Goal: Task Accomplishment & Management: Manage account settings

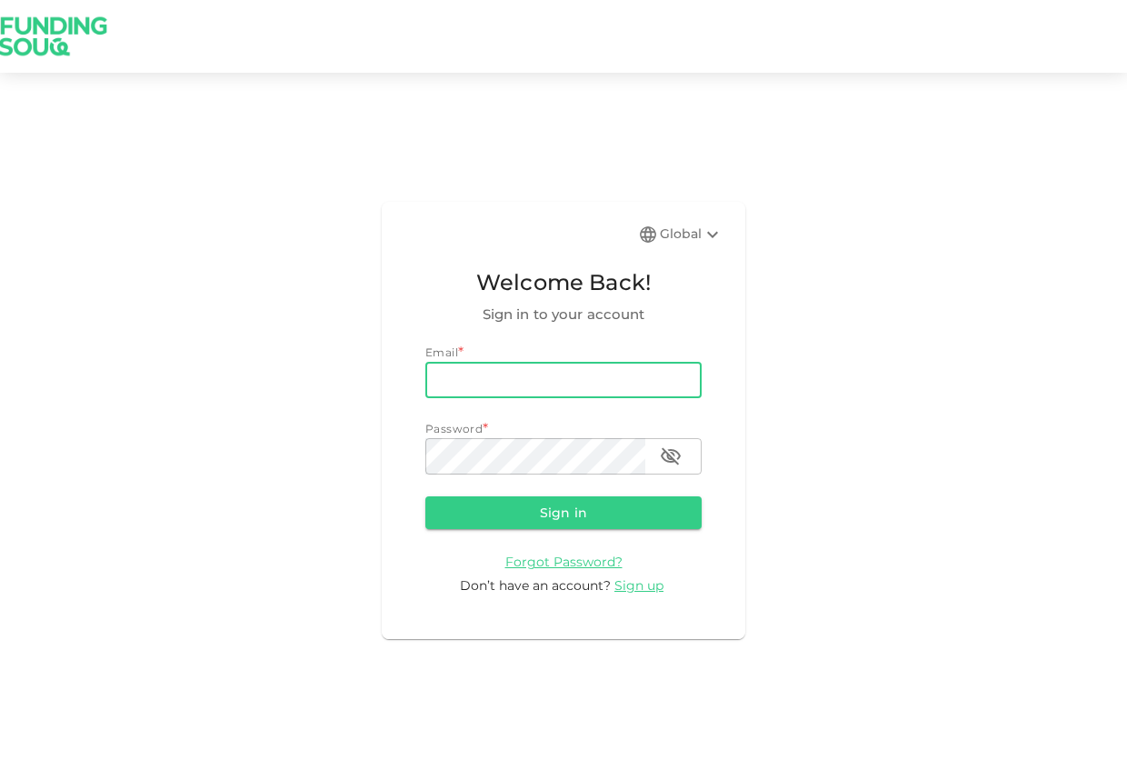
type input "[EMAIL_ADDRESS][DOMAIN_NAME]"
click at [564, 512] on button "Sign in" at bounding box center [563, 512] width 276 height 33
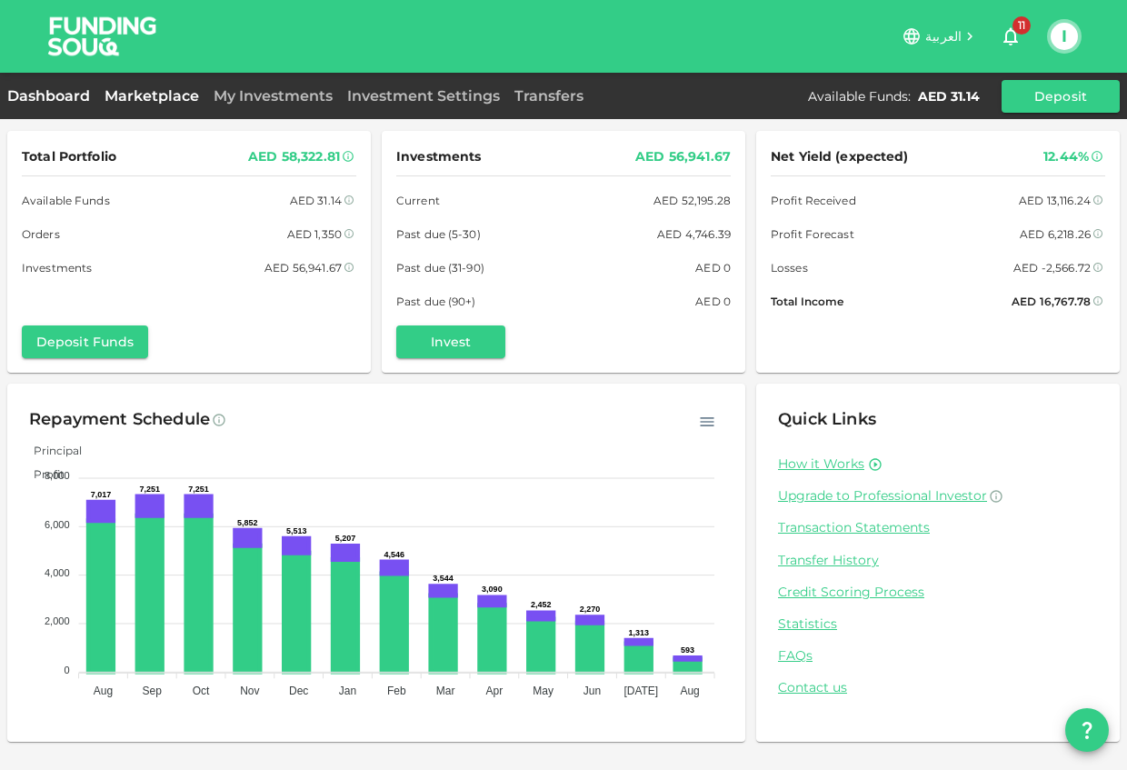
click at [142, 91] on link "Marketplace" at bounding box center [151, 95] width 109 height 17
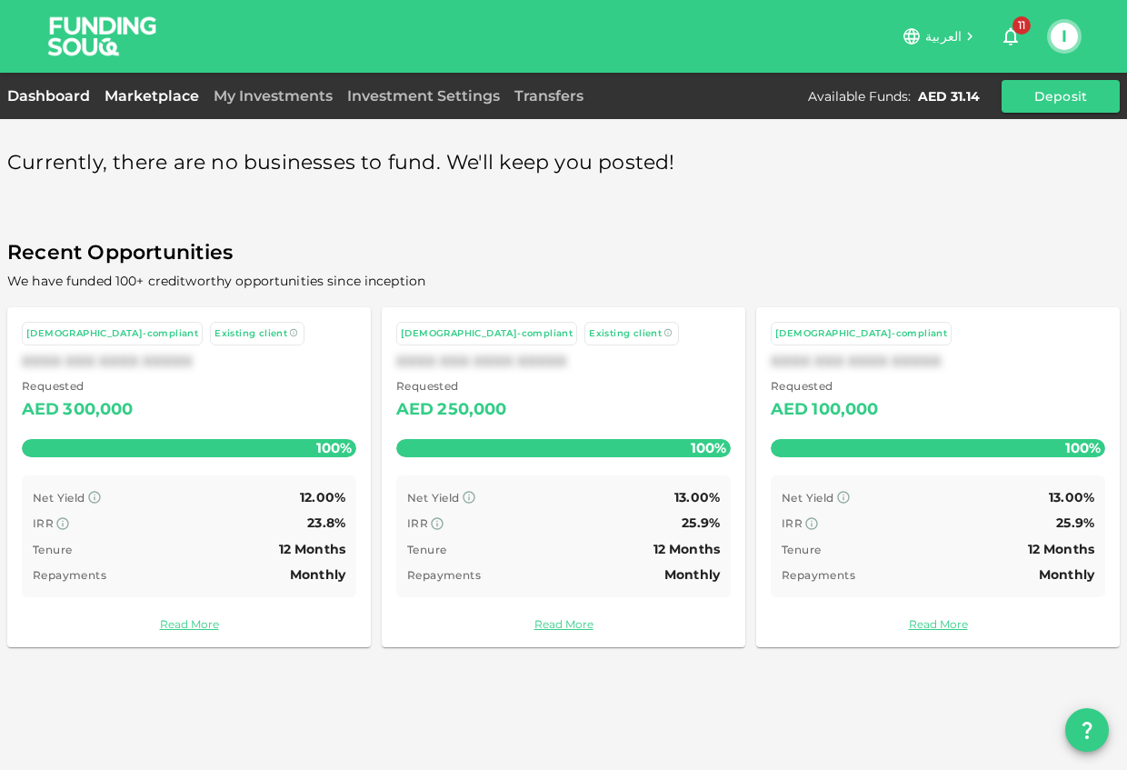
click at [78, 96] on link "Dashboard" at bounding box center [52, 95] width 90 height 17
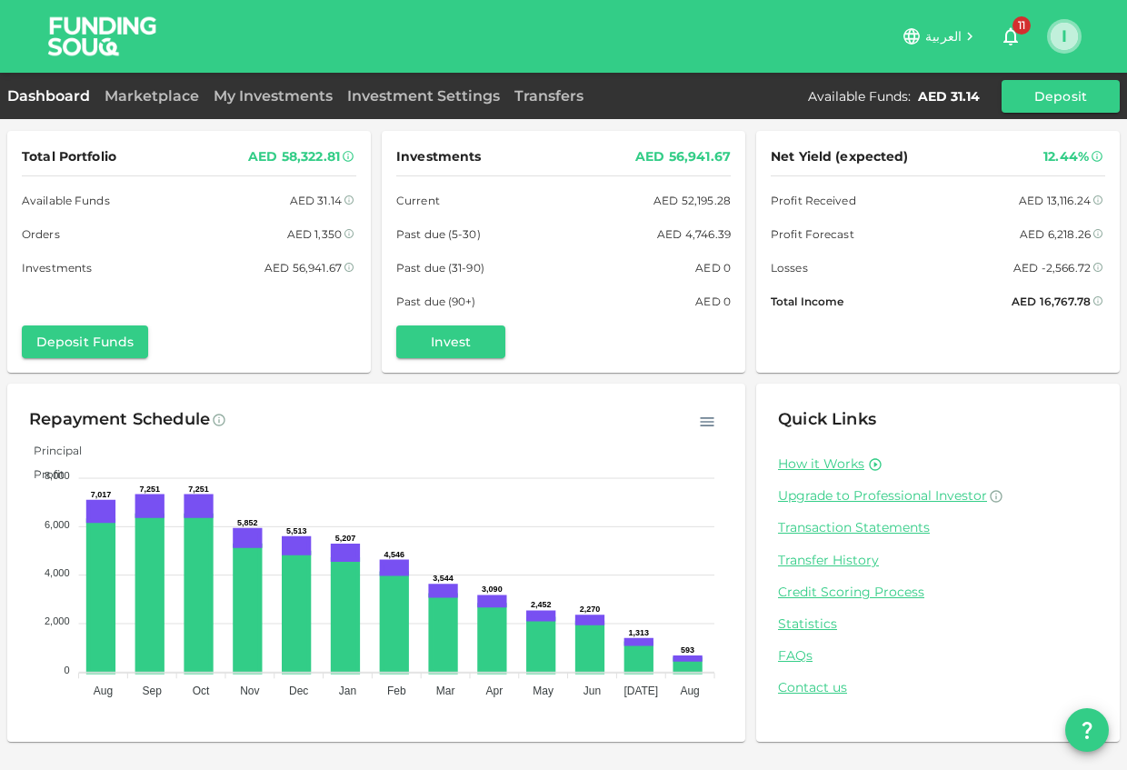
click at [1063, 48] on button "I" at bounding box center [1064, 36] width 27 height 27
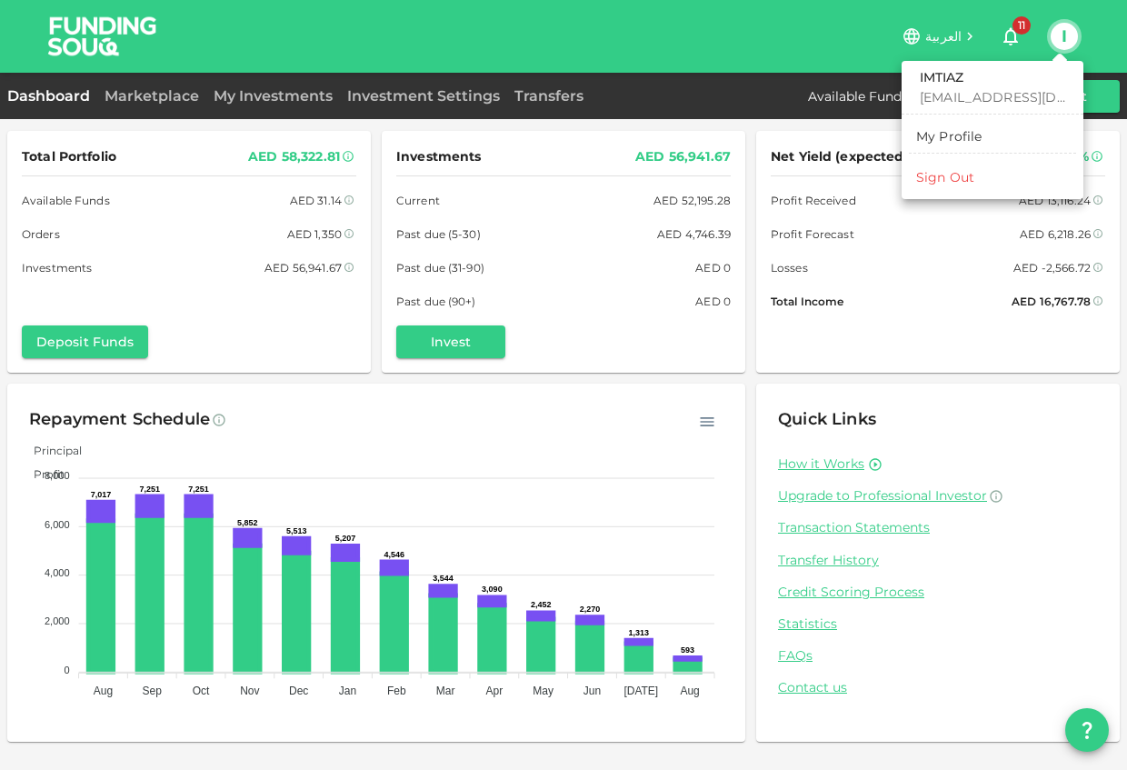
click at [975, 188] on li "Sign Out" at bounding box center [992, 177] width 167 height 29
